Goal: Information Seeking & Learning: Learn about a topic

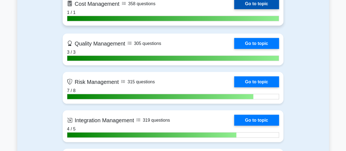
scroll to position [547, 0]
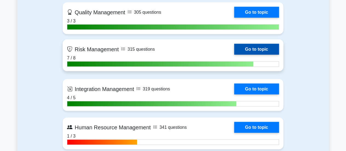
click at [265, 47] on link "Go to topic" at bounding box center [256, 49] width 45 height 11
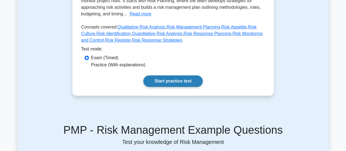
click at [172, 80] on link "Start practice test" at bounding box center [172, 80] width 59 height 11
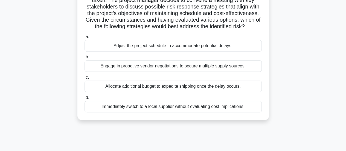
scroll to position [55, 0]
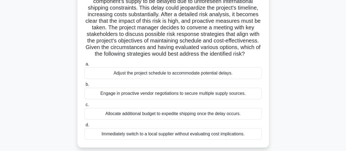
click at [218, 76] on div "Adjust the project schedule to accommodate potential delays." at bounding box center [172, 72] width 177 height 11
click at [84, 66] on input "a. Adjust the project schedule to accommodate potential delays." at bounding box center [84, 64] width 0 height 4
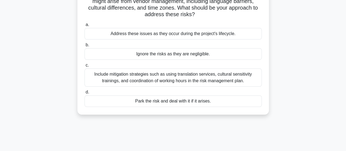
click at [180, 78] on div "Include mitigation strategies such as using translation services, cultural sens…" at bounding box center [172, 77] width 177 height 18
click at [84, 67] on input "c. Include mitigation strategies such as using translation services, cultural s…" at bounding box center [84, 65] width 0 height 4
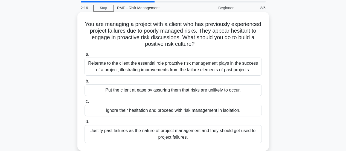
scroll to position [27, 0]
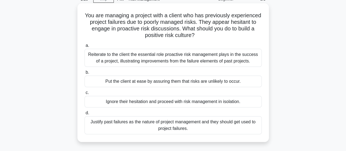
click at [106, 59] on div "Reiterate to the client the essential role proactive risk management plays in t…" at bounding box center [172, 58] width 177 height 18
click at [84, 47] on input "a. Reiterate to the client the essential role proactive risk management plays i…" at bounding box center [84, 46] width 0 height 4
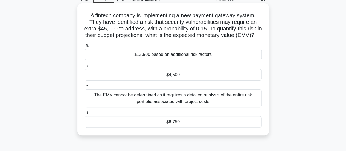
click at [179, 127] on div "$6,750" at bounding box center [172, 121] width 177 height 11
click at [84, 115] on input "d. $6,750" at bounding box center [84, 113] width 0 height 4
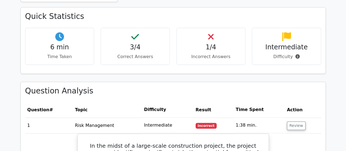
scroll to position [410, 0]
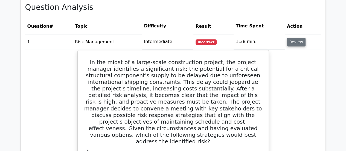
click at [298, 38] on button "Review" at bounding box center [296, 42] width 19 height 8
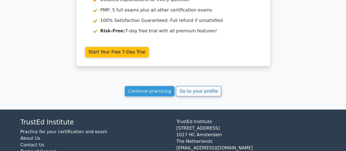
scroll to position [636, 0]
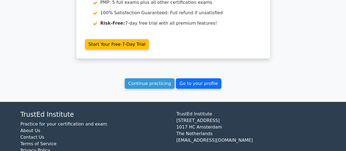
click at [203, 78] on link "Go to your profile" at bounding box center [198, 83] width 45 height 10
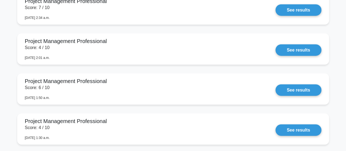
scroll to position [656, 0]
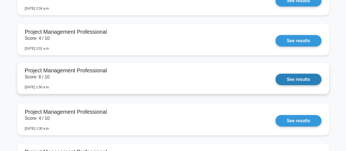
click at [304, 79] on link "See results" at bounding box center [298, 79] width 46 height 11
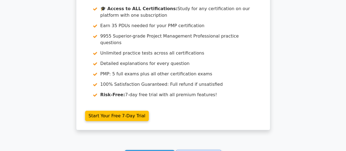
scroll to position [1062, 0]
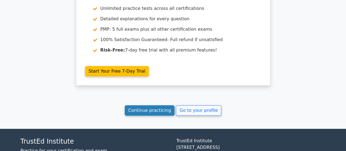
click at [159, 105] on link "Continue practicing" at bounding box center [150, 110] width 50 height 10
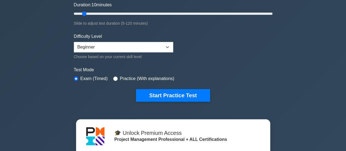
scroll to position [109, 0]
